Goal: Information Seeking & Learning: Learn about a topic

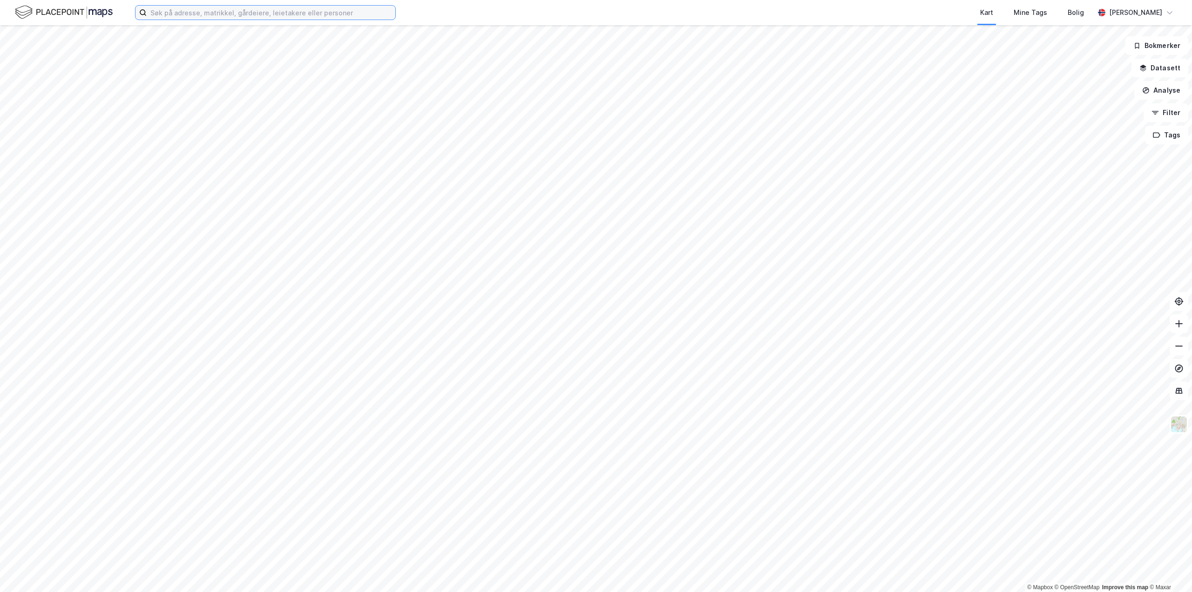
click at [247, 16] on input at bounding box center [271, 13] width 249 height 14
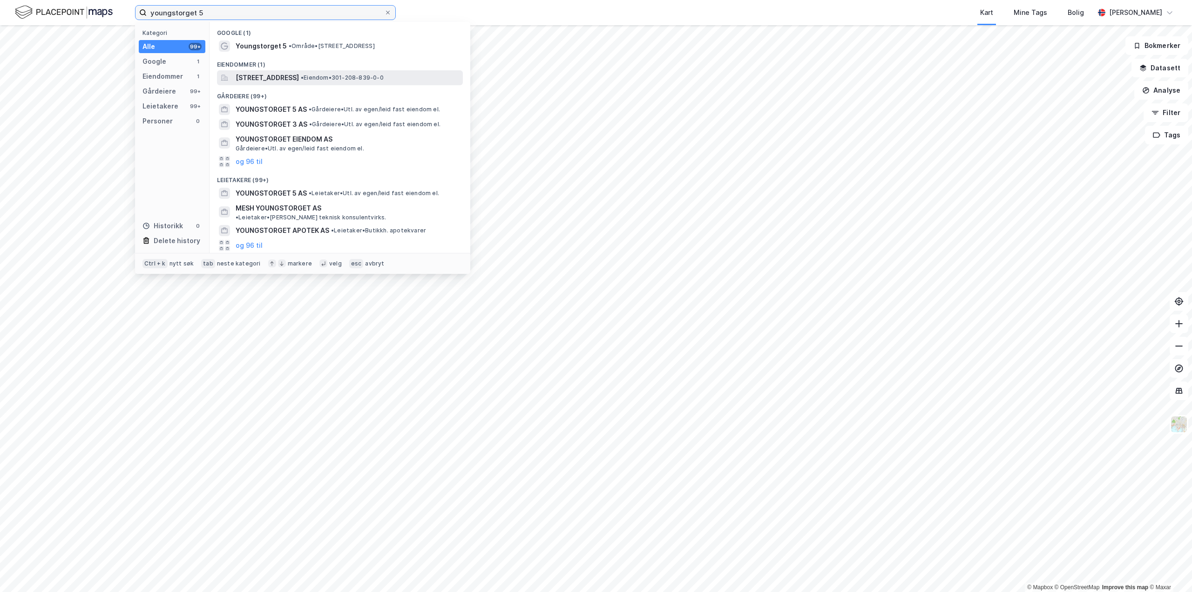
type input "youngstorget 5"
click at [371, 78] on span "• Eiendom • 301-208-839-0-0" at bounding box center [342, 77] width 83 height 7
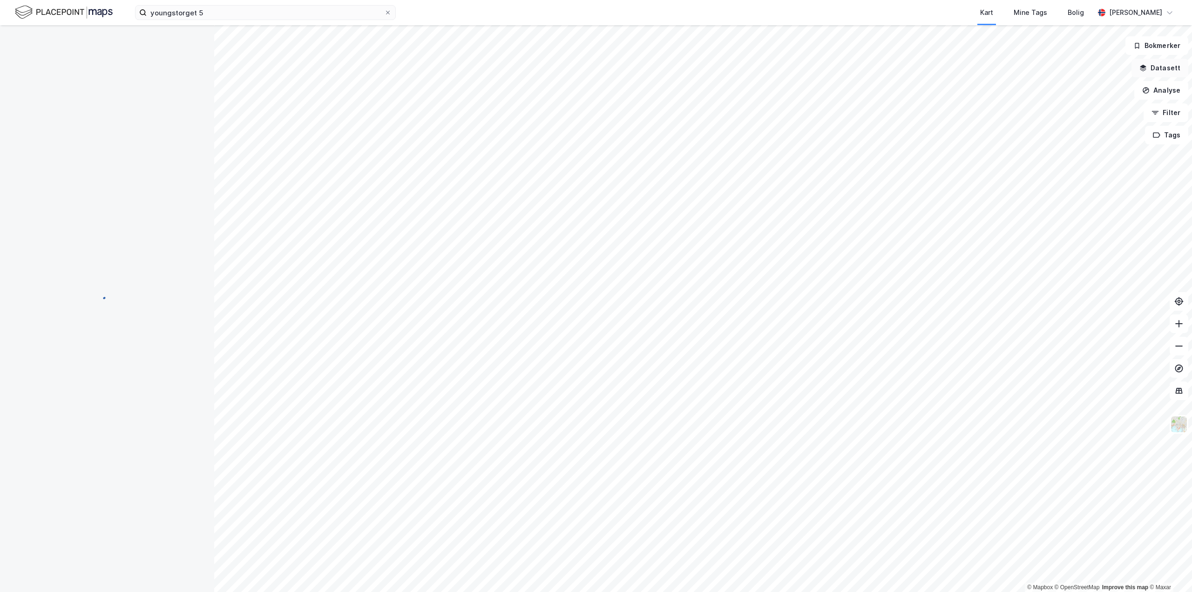
click at [1161, 71] on button "Datasett" at bounding box center [1159, 68] width 57 height 19
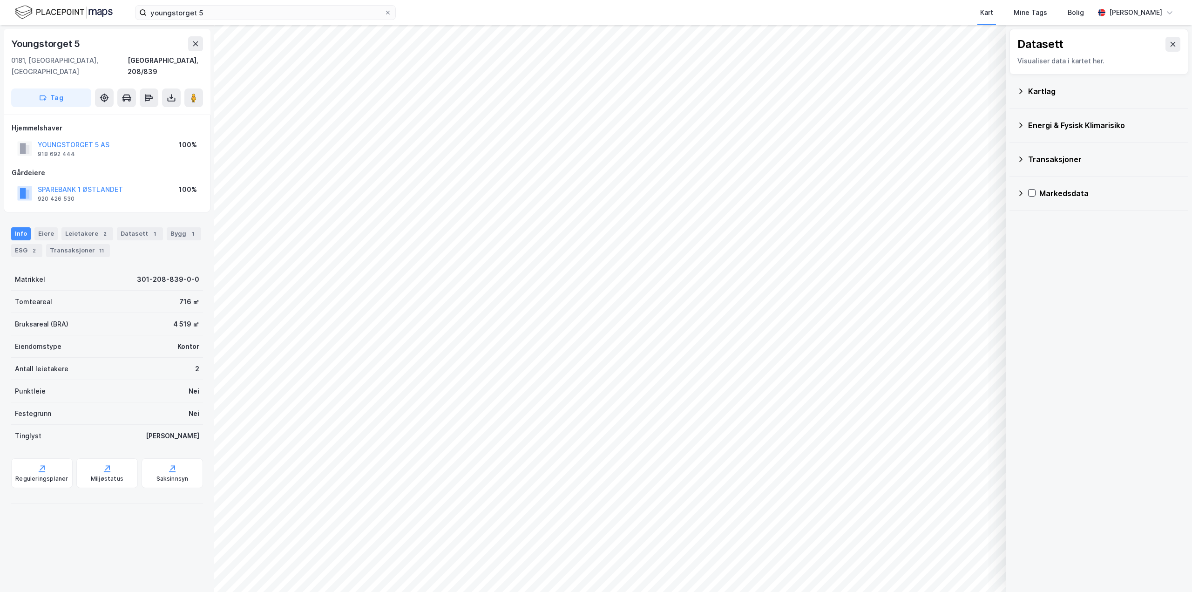
click at [1052, 193] on div "Markedsdata" at bounding box center [1110, 193] width 142 height 11
click at [1075, 285] on div "Transaksjoner" at bounding box center [1115, 282] width 129 height 11
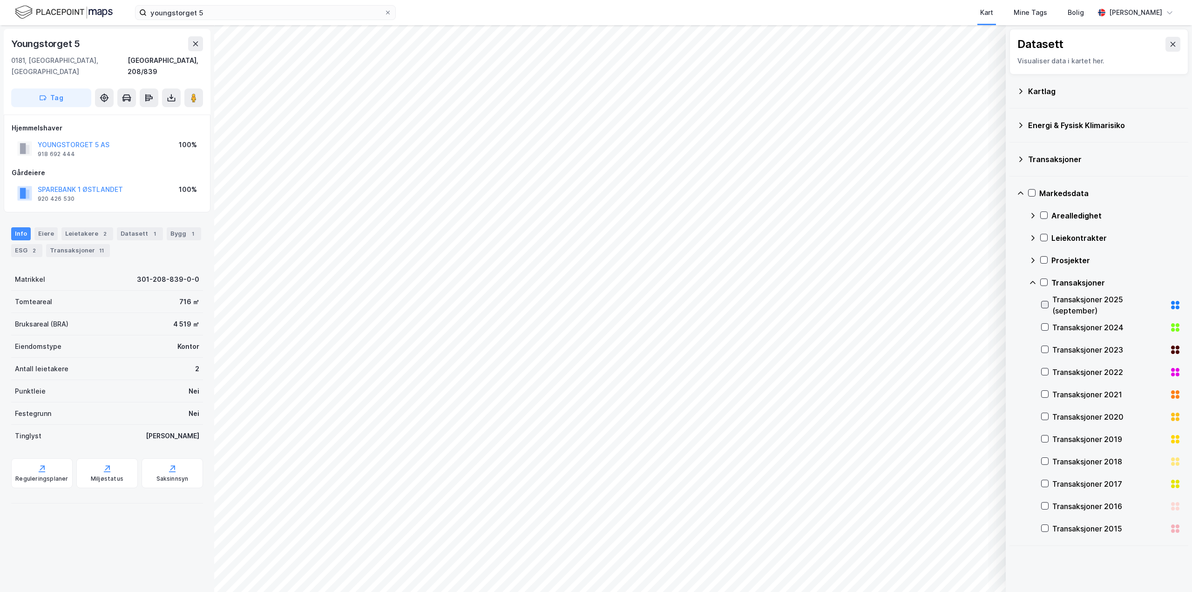
click at [1042, 305] on icon at bounding box center [1044, 304] width 7 height 7
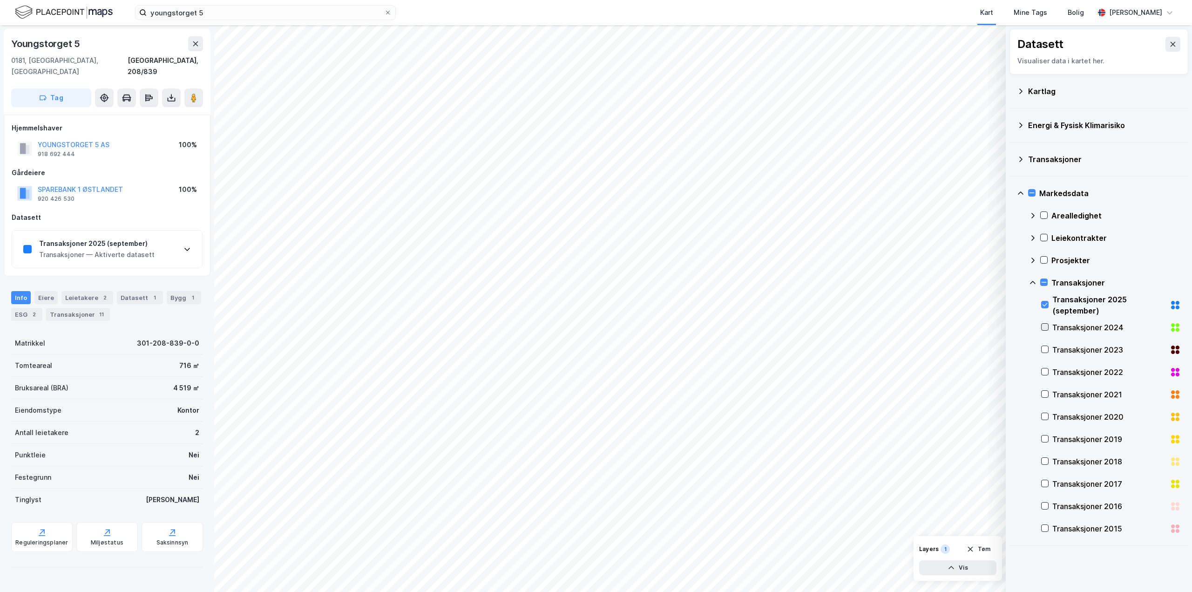
click at [1041, 324] on div at bounding box center [1044, 326] width 7 height 7
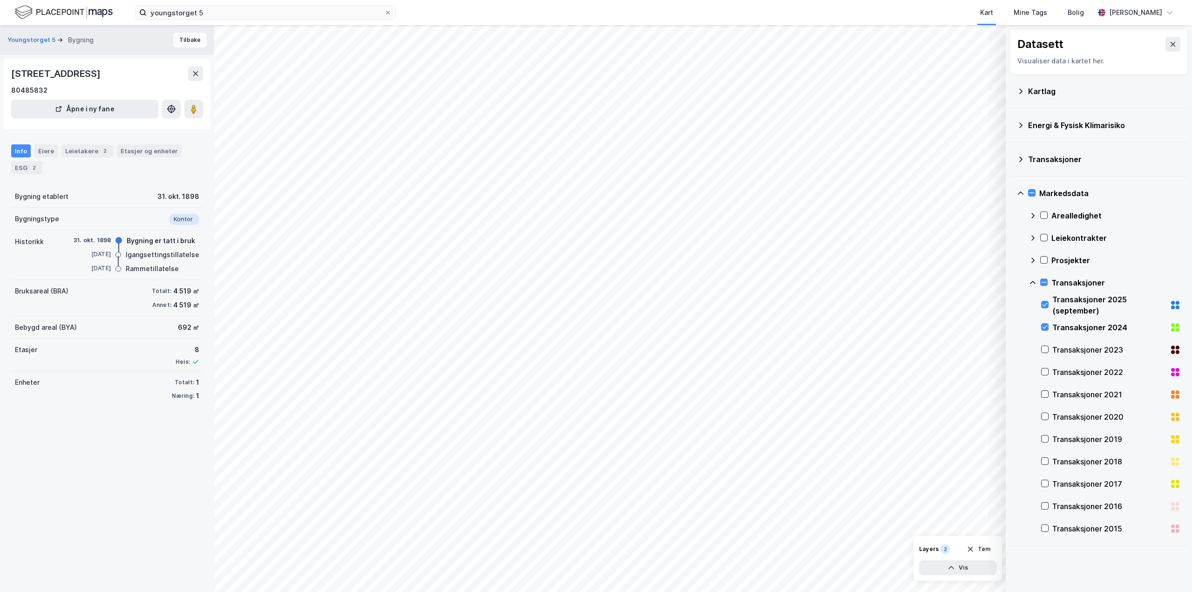
click at [181, 37] on button "Tilbake" at bounding box center [190, 40] width 34 height 15
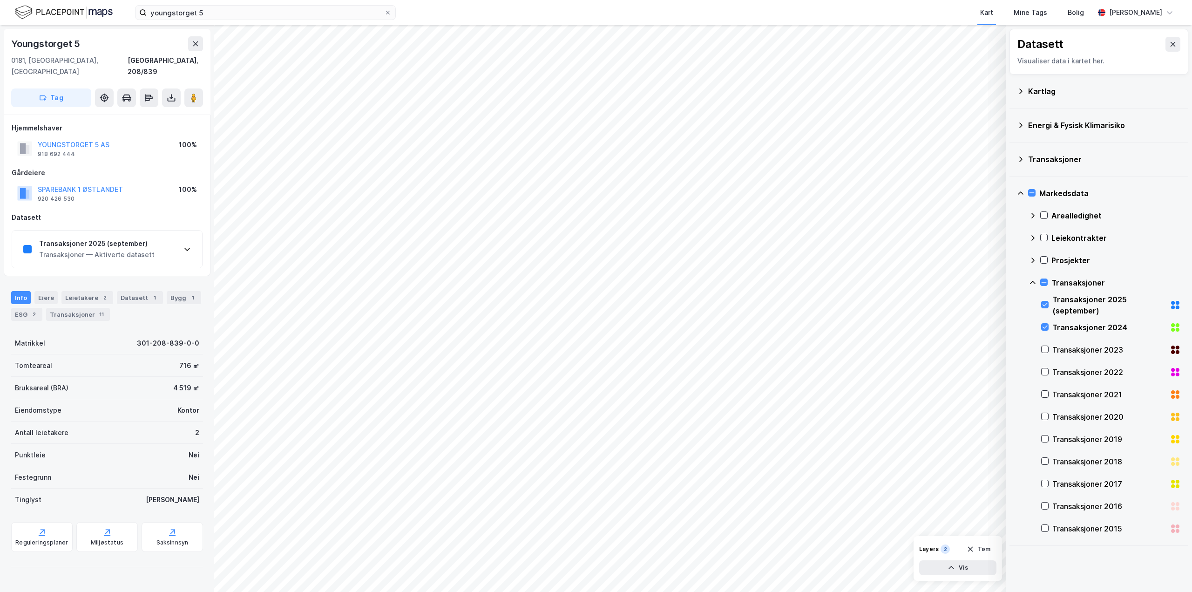
click at [175, 243] on div "Transaksjoner 2025 (september) Transaksjoner — Aktiverte datasett" at bounding box center [107, 248] width 190 height 37
